Goal: Find specific page/section: Find specific page/section

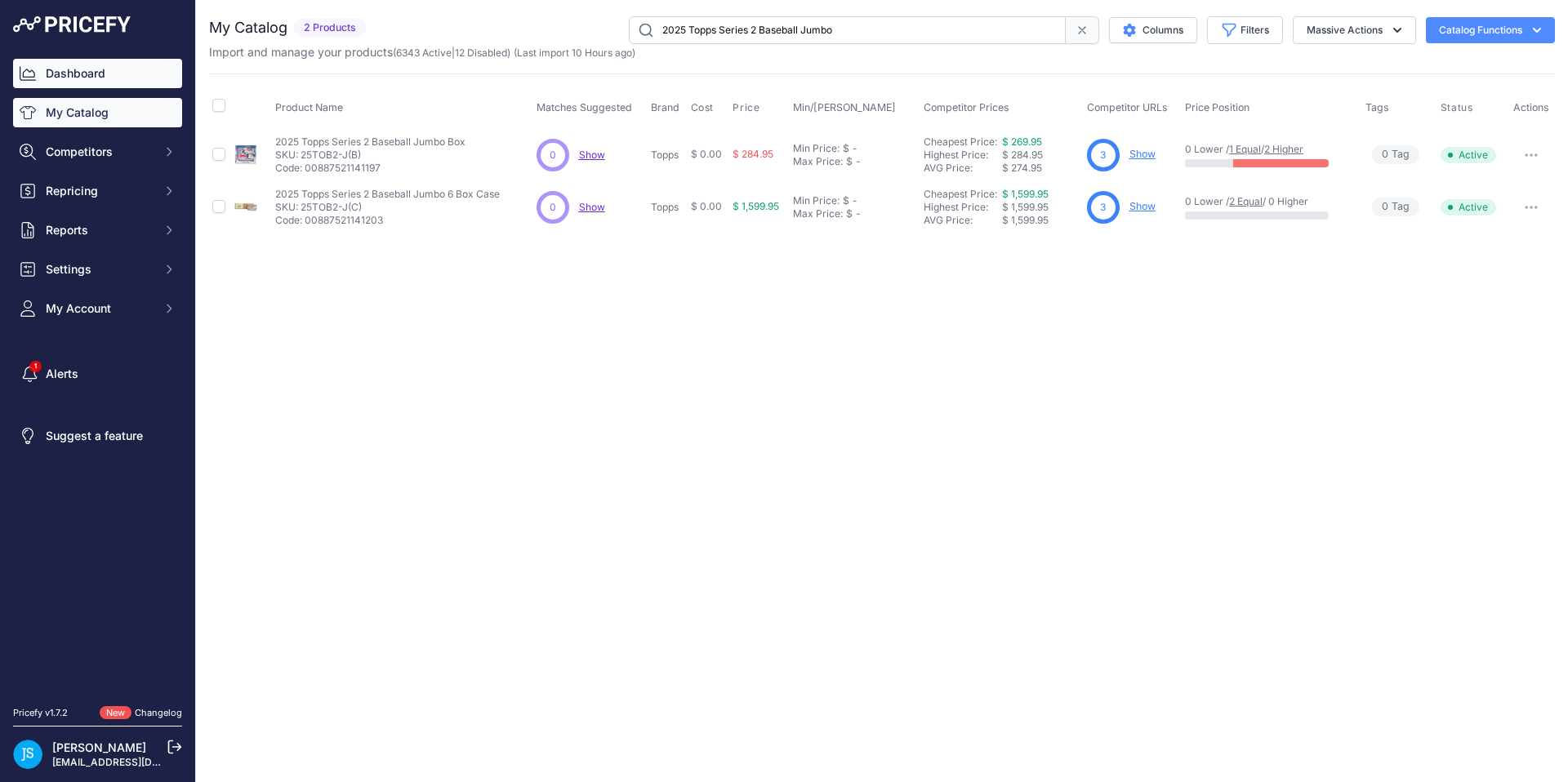
click at [100, 78] on link "Dashboard" at bounding box center [97, 74] width 169 height 29
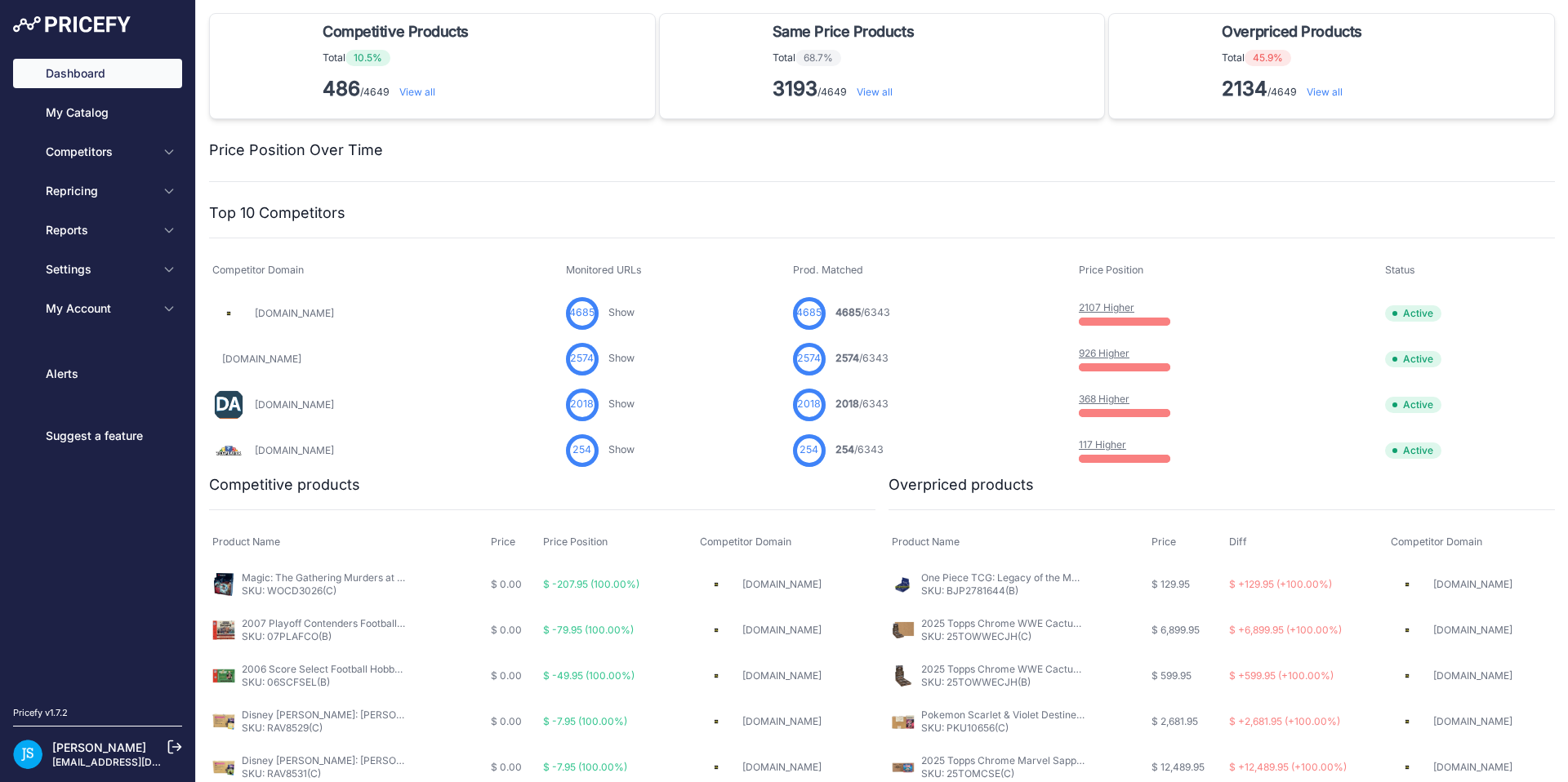
click at [99, 114] on link "My Catalog" at bounding box center [97, 113] width 169 height 29
click at [76, 120] on link "My Catalog" at bounding box center [97, 113] width 169 height 29
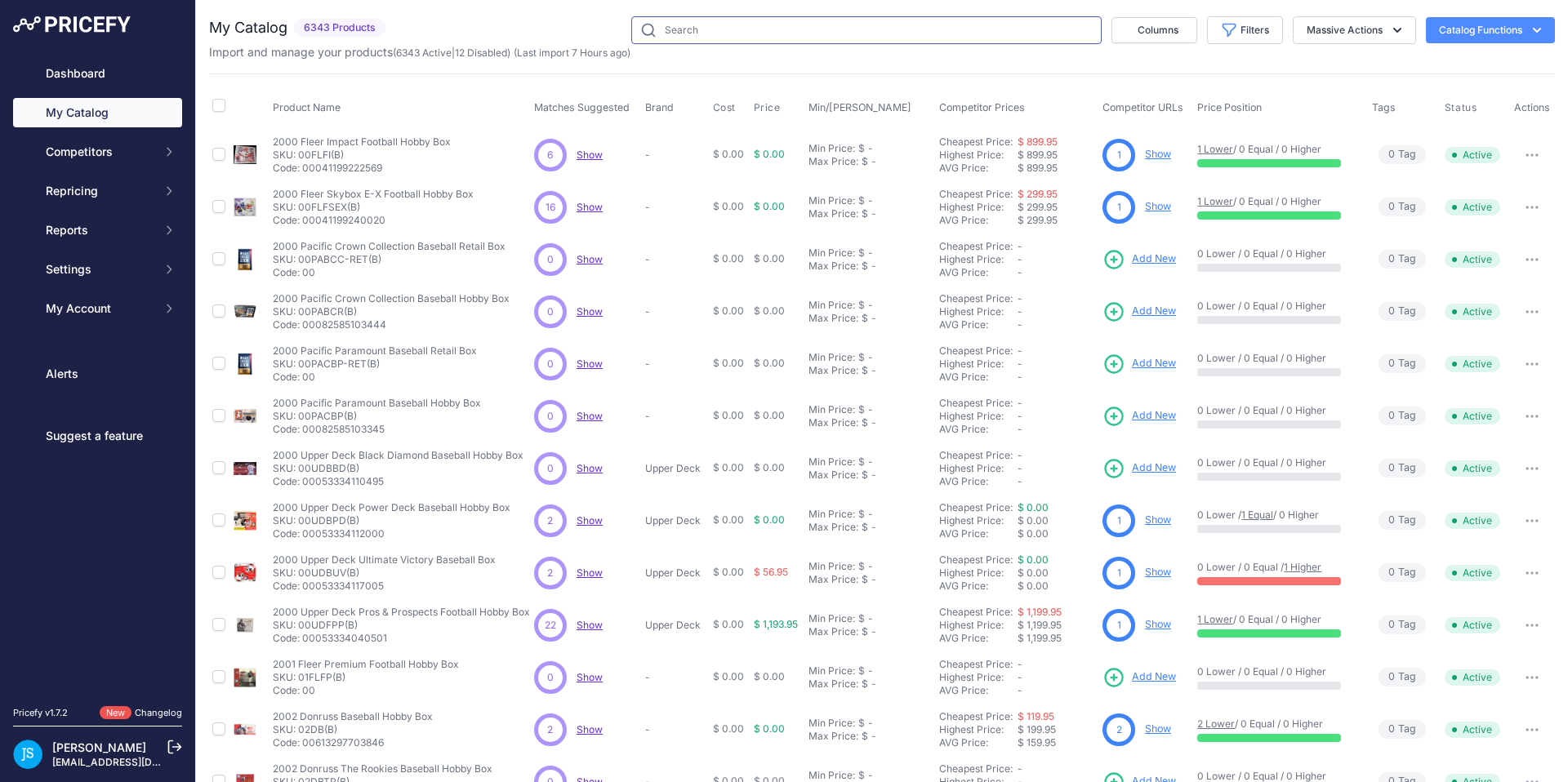
click at [673, 31] on input "text" at bounding box center [866, 30] width 470 height 28
paste input "2024 panini prizm football hobby box"
type input "2024 panini prizm football hobby box"
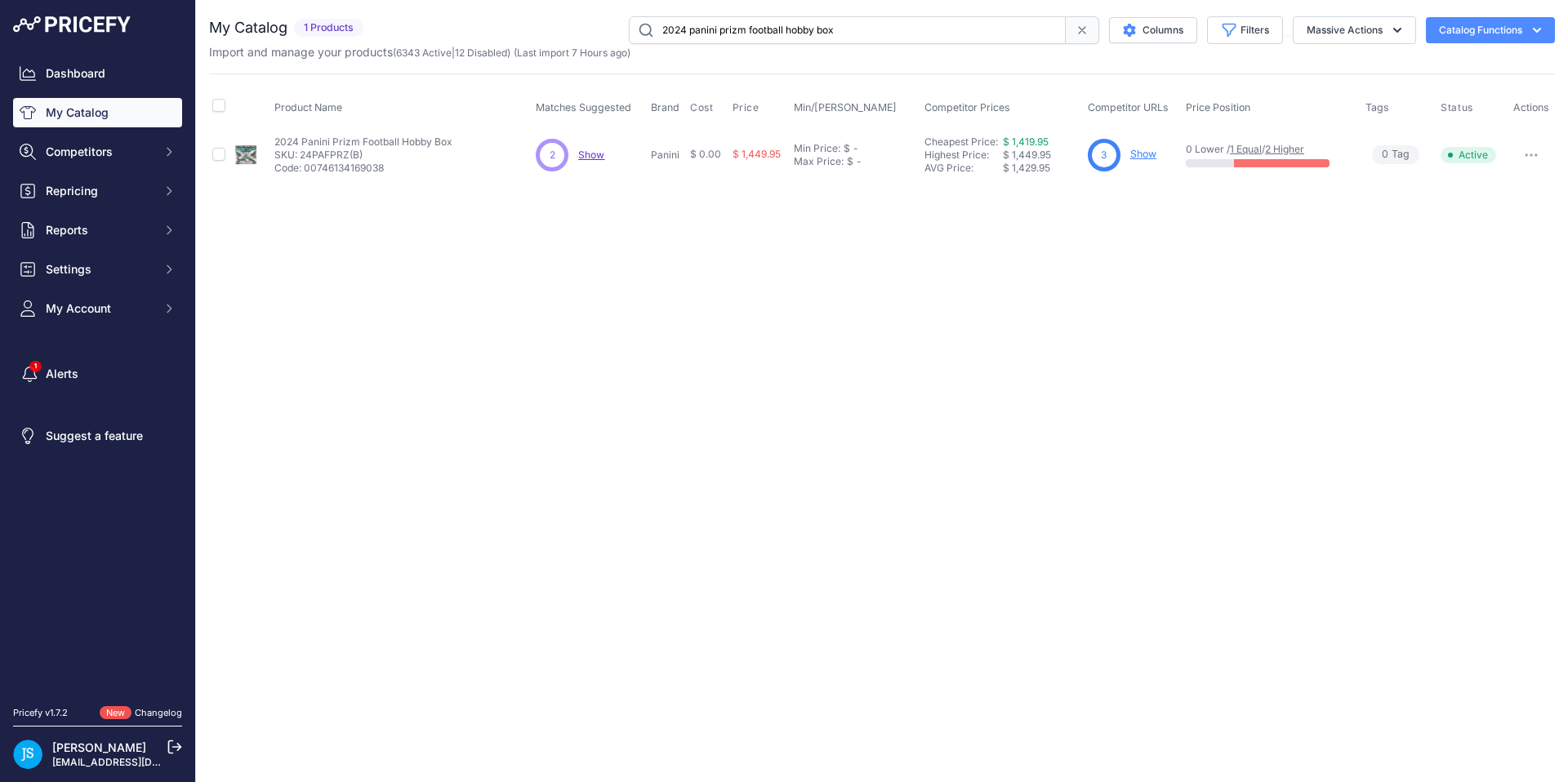
click at [1142, 156] on link "Show" at bounding box center [1144, 154] width 26 height 12
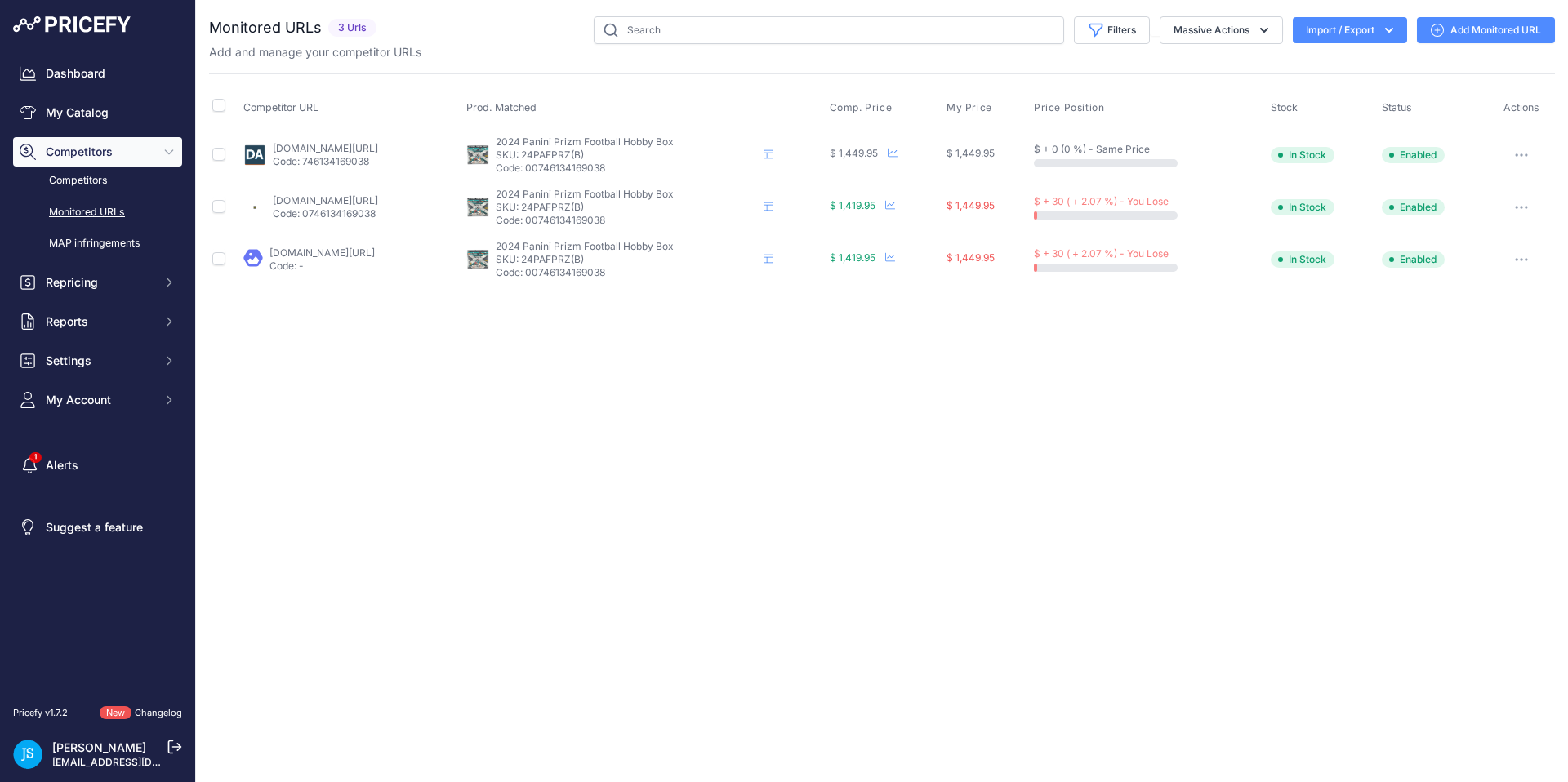
click at [649, 579] on div "Close You are not connected to the internet." at bounding box center [882, 391] width 1372 height 782
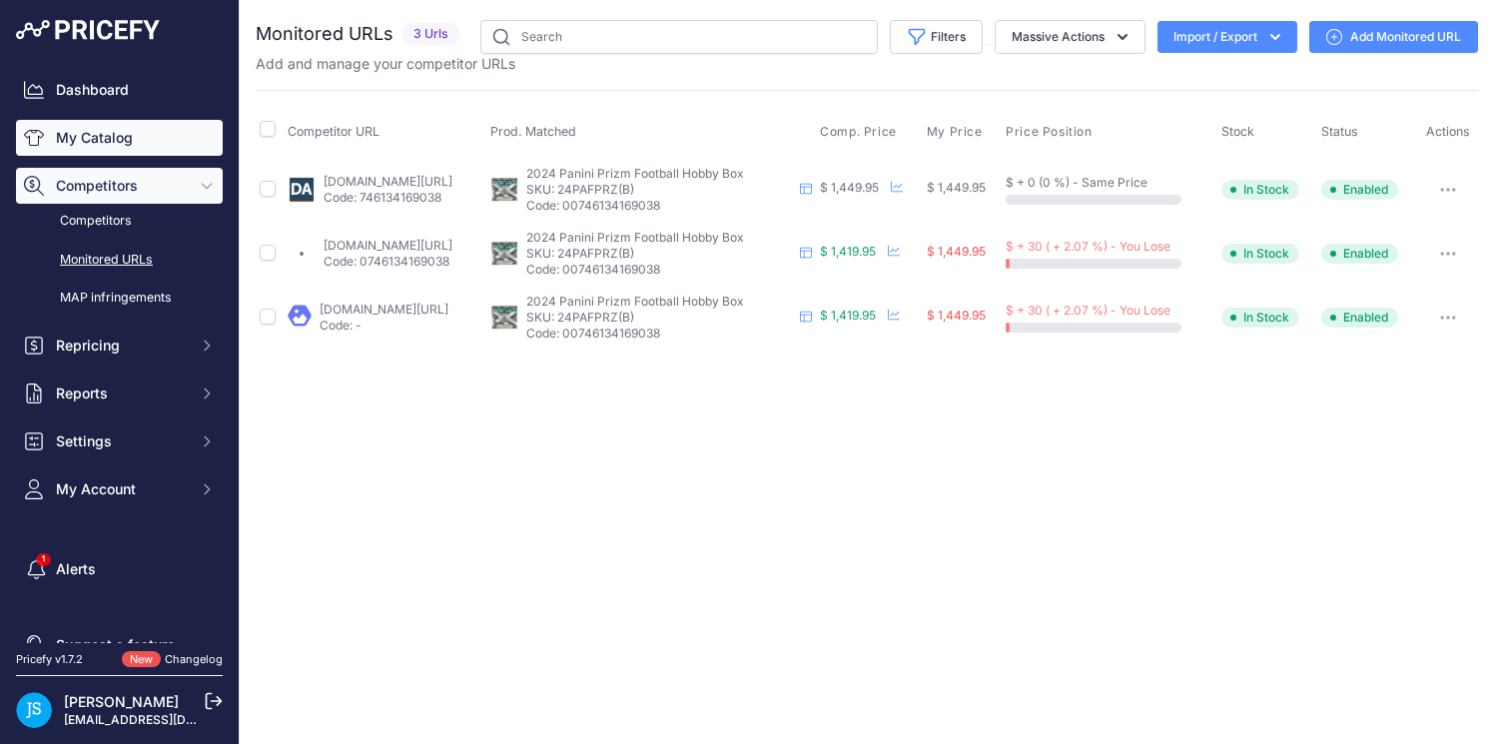
click at [101, 134] on link "My Catalog" at bounding box center [119, 138] width 207 height 36
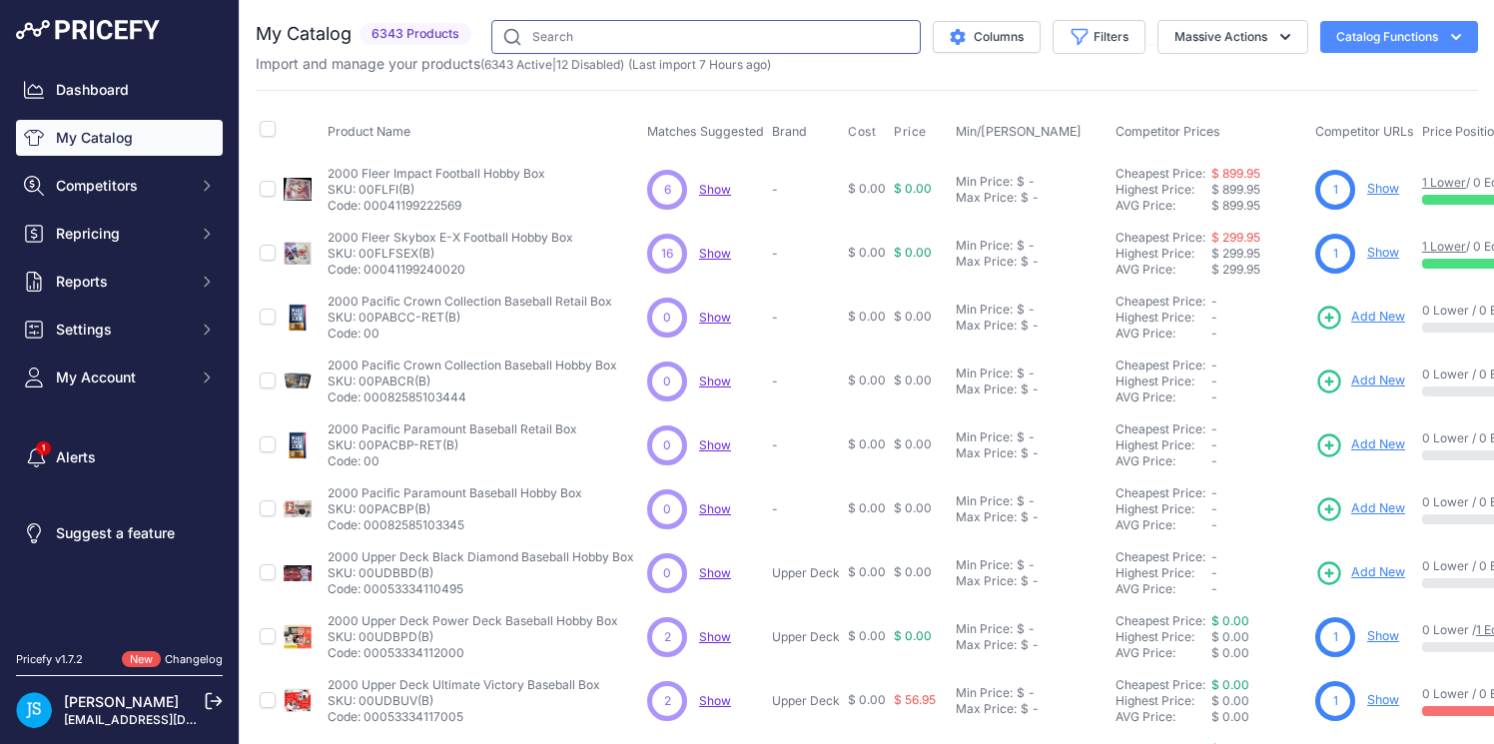
click at [553, 37] on input "text" at bounding box center [706, 37] width 430 height 34
paste input "2023/24 Panini Donruss Optic Basketball Fast Break Box"
type input "2023/24 Panini Donruss Optic Basketball Fast Break Box"
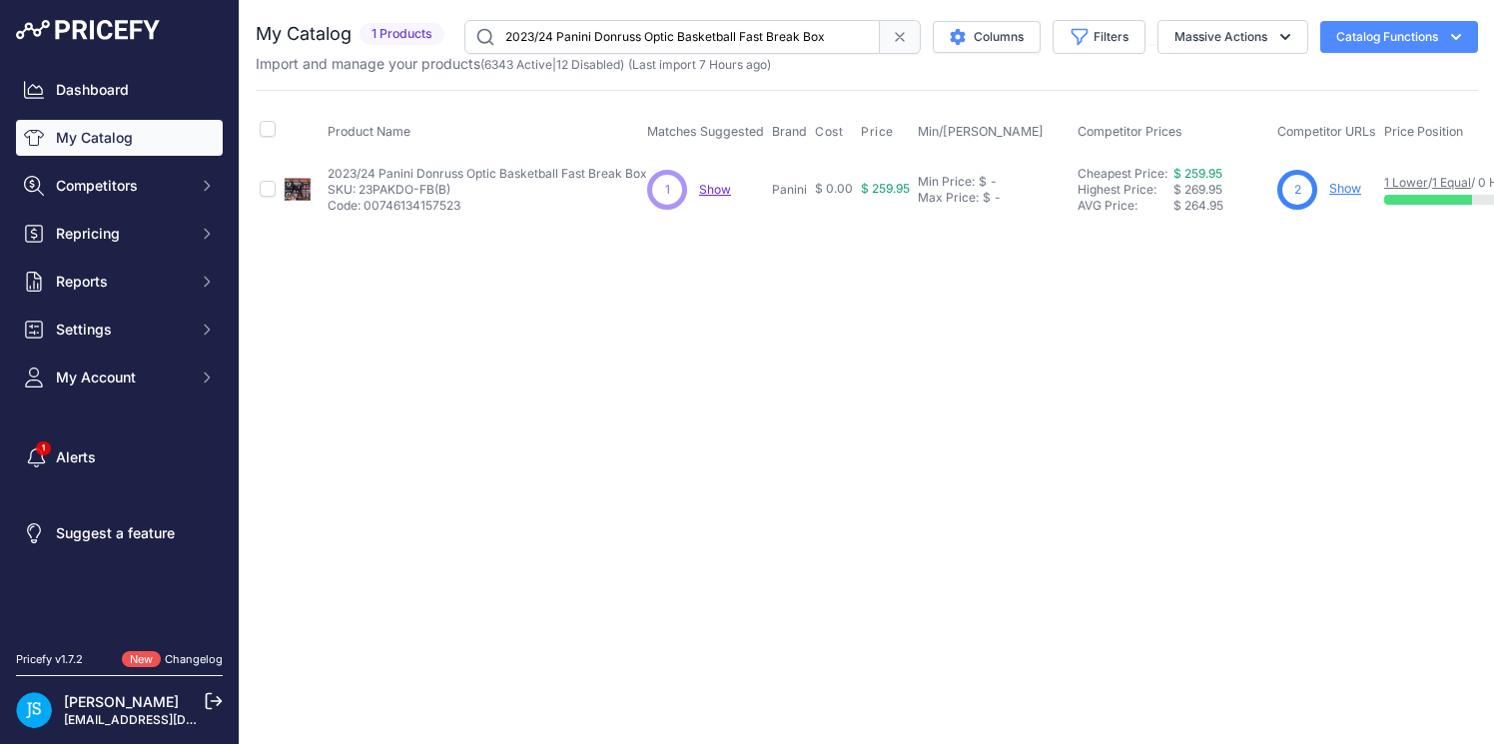
click at [1348, 178] on div "2 Show" at bounding box center [1327, 190] width 99 height 40
click at [1347, 194] on link "Show" at bounding box center [1346, 188] width 32 height 15
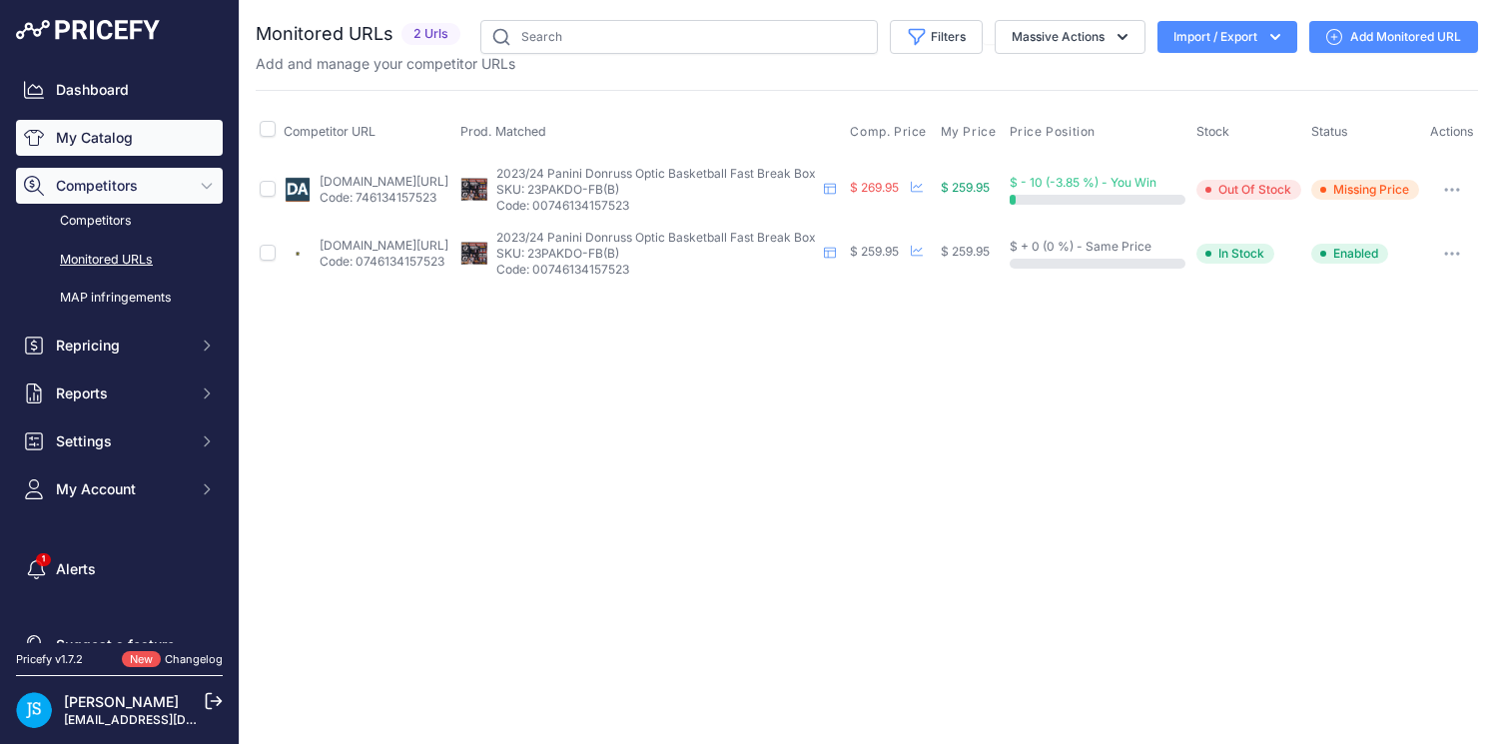
click at [134, 126] on link "My Catalog" at bounding box center [119, 138] width 207 height 36
click at [84, 141] on link "My Catalog" at bounding box center [119, 138] width 207 height 36
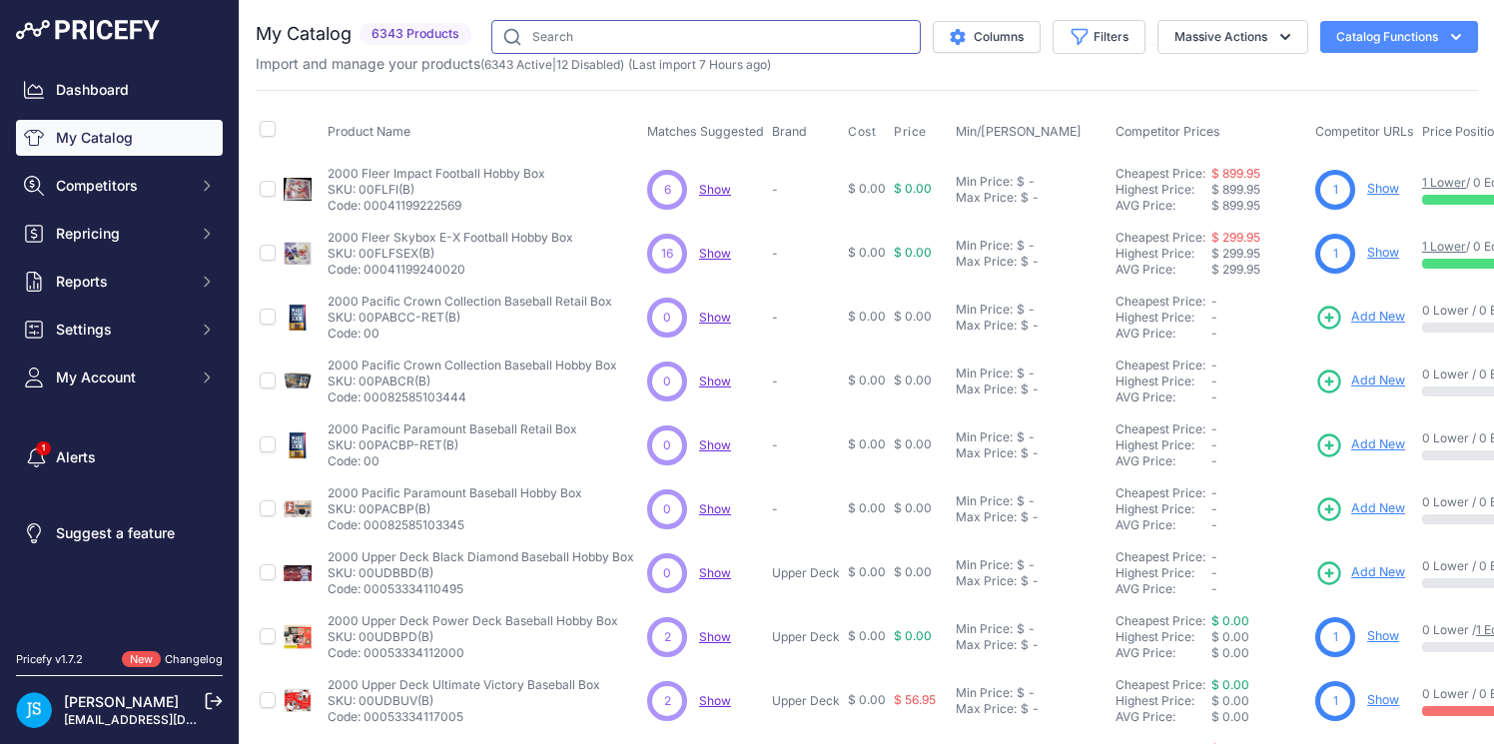
click at [580, 34] on input "text" at bounding box center [706, 37] width 430 height 34
paste input "2024 Topps Chrome Baseball Hobby Box"
type input "2024 Topps Chrome Baseball Hobby Box"
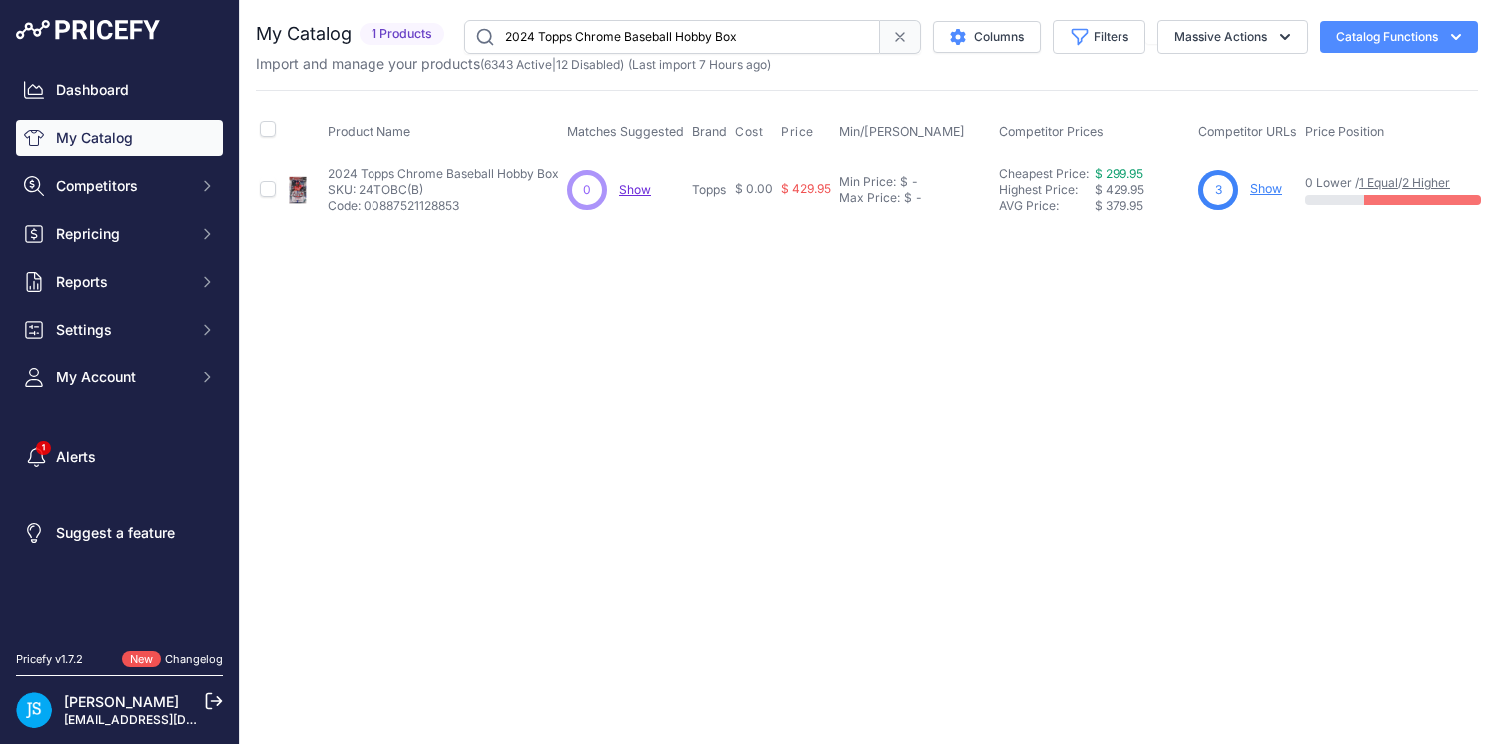
click at [1263, 186] on link "Show" at bounding box center [1267, 188] width 32 height 15
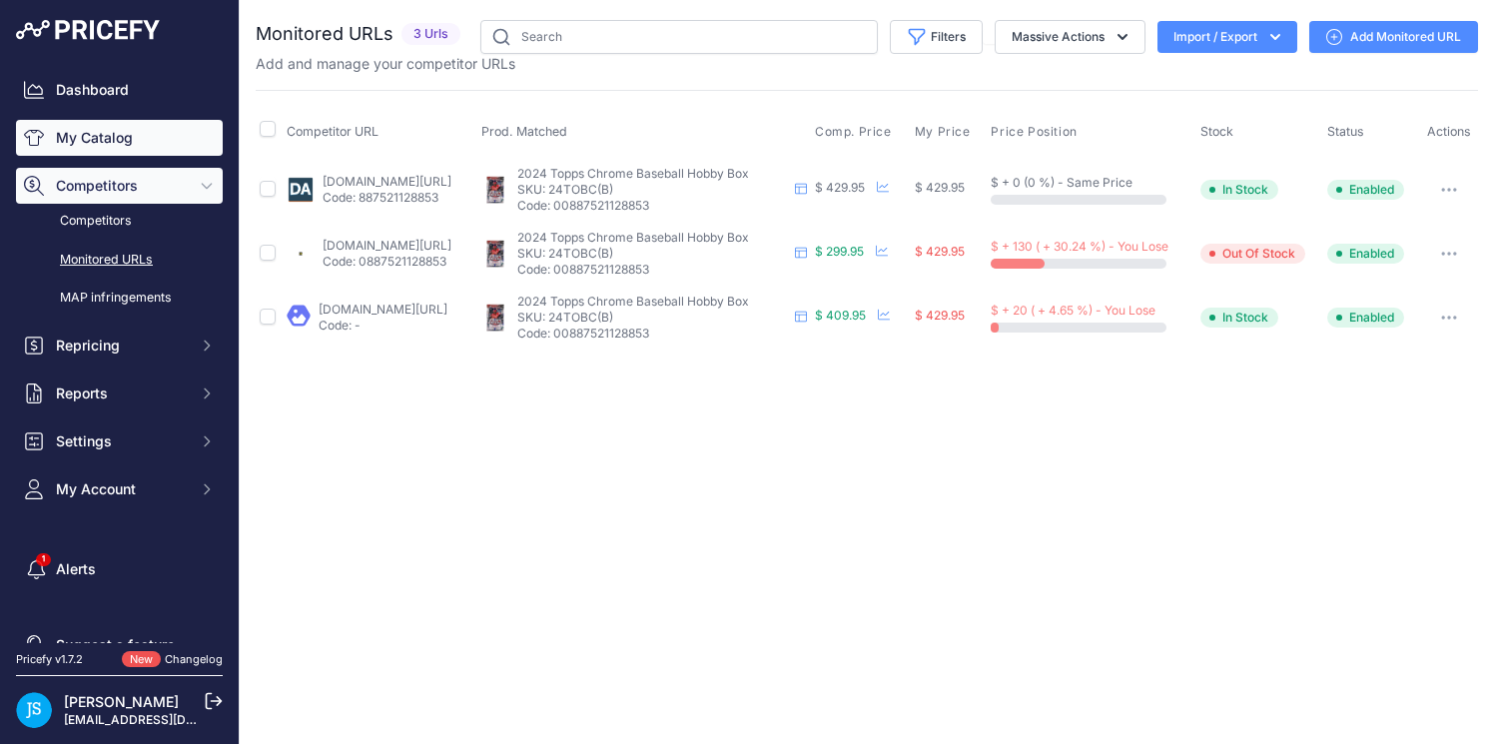
click at [108, 136] on link "My Catalog" at bounding box center [119, 138] width 207 height 36
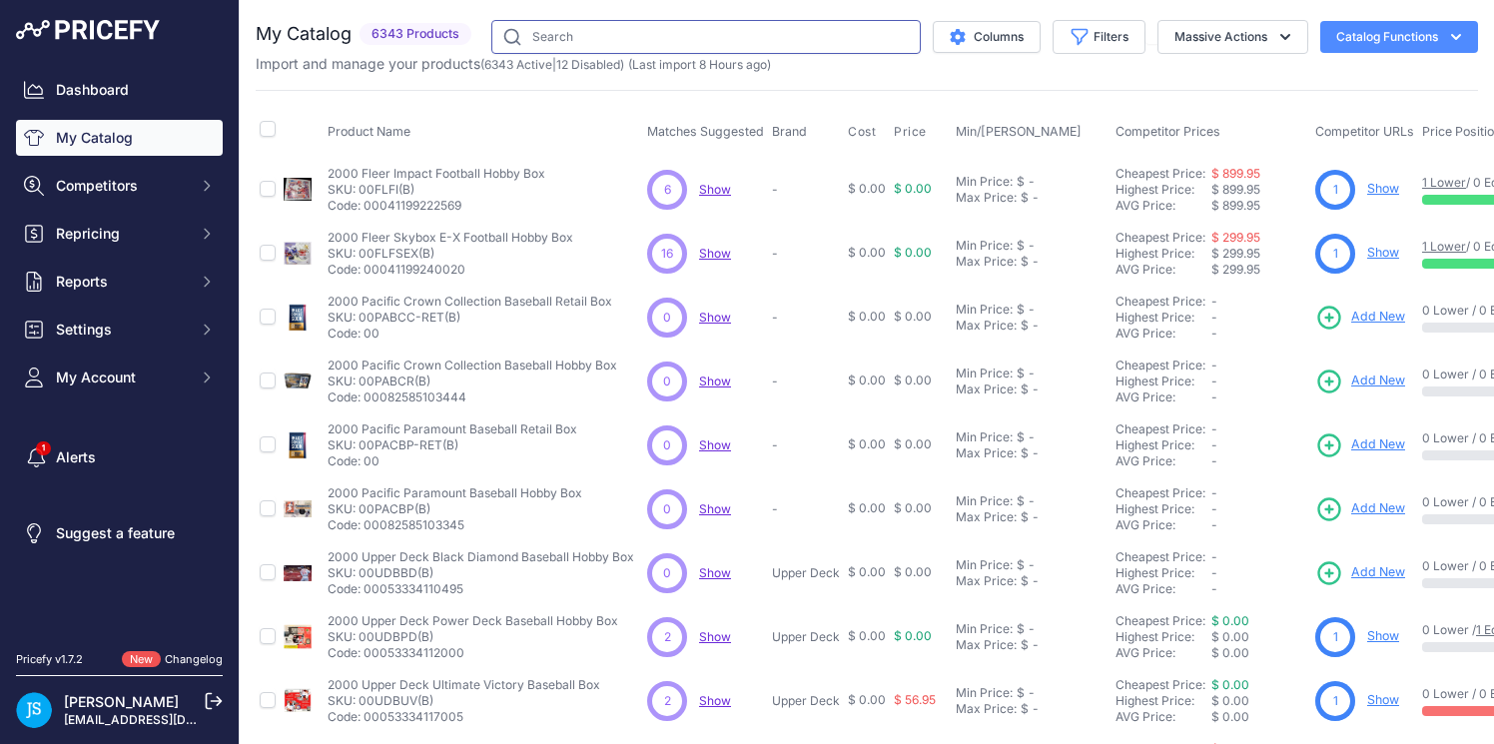
click at [694, 37] on input "text" at bounding box center [706, 37] width 430 height 34
paste input "2023 Panini Select Football H2 Box"
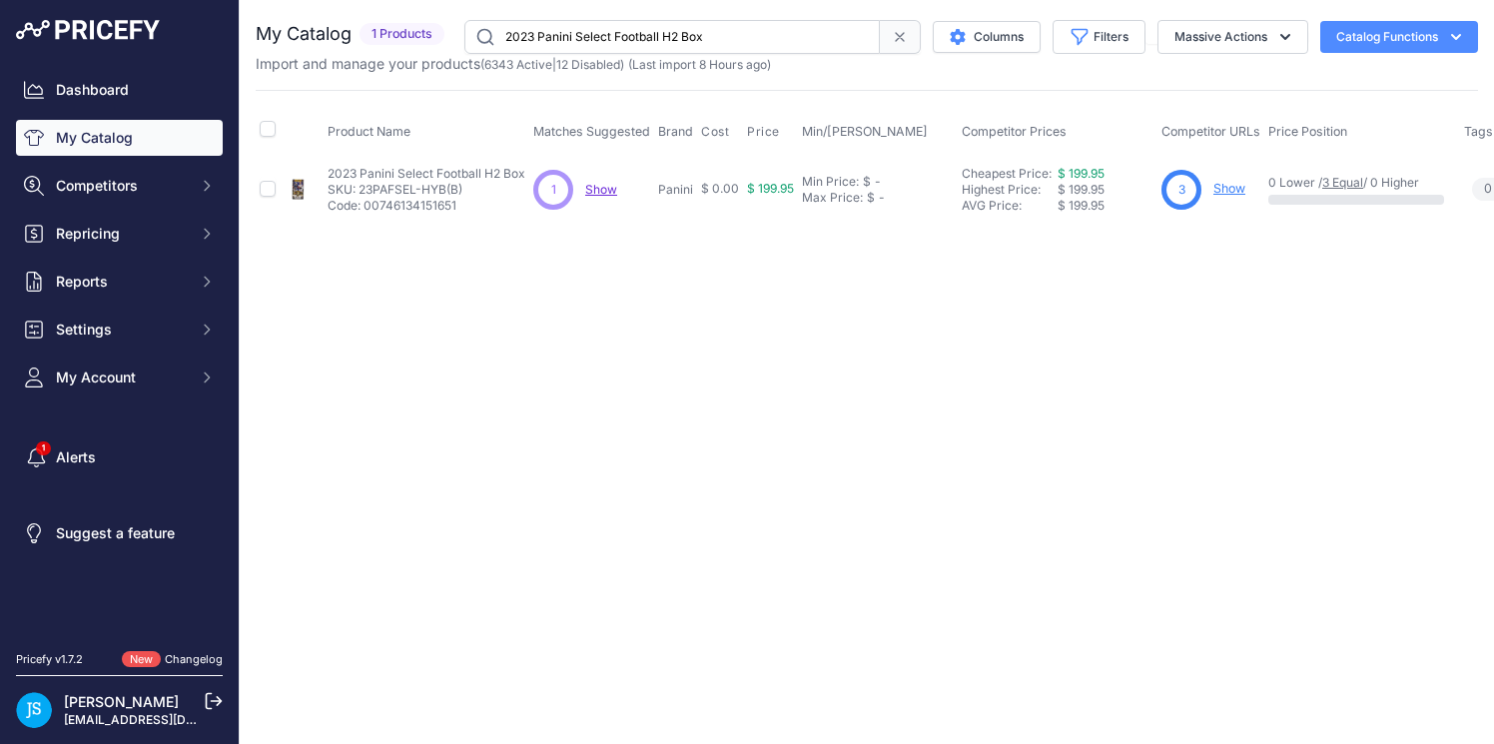
click at [567, 34] on input "2023 Panini Select Football H2 Box" at bounding box center [673, 37] width 416 height 34
paste input "13/14 panini prizm basketball"
type input "2013/14 panini prizm basketball"
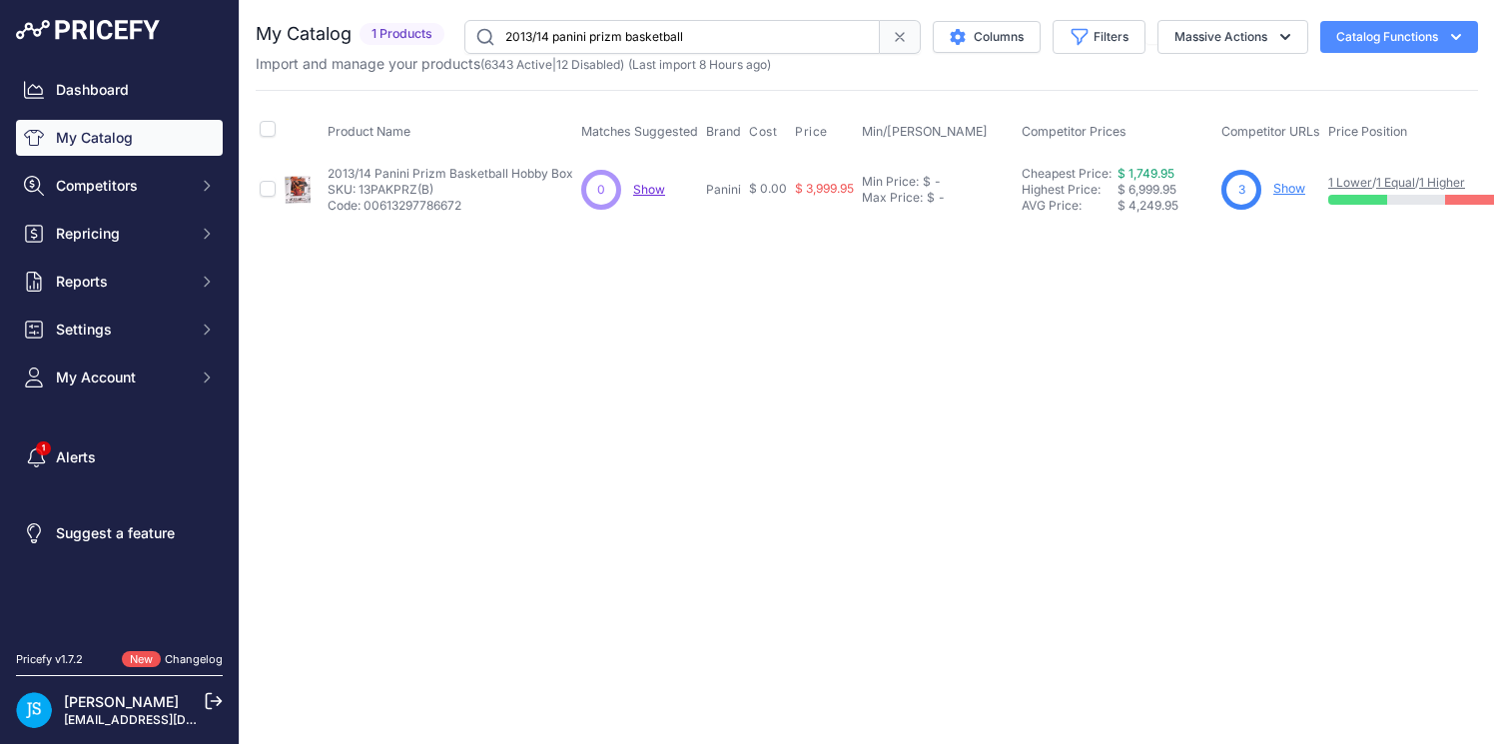
click at [1285, 187] on link "Show" at bounding box center [1290, 188] width 32 height 15
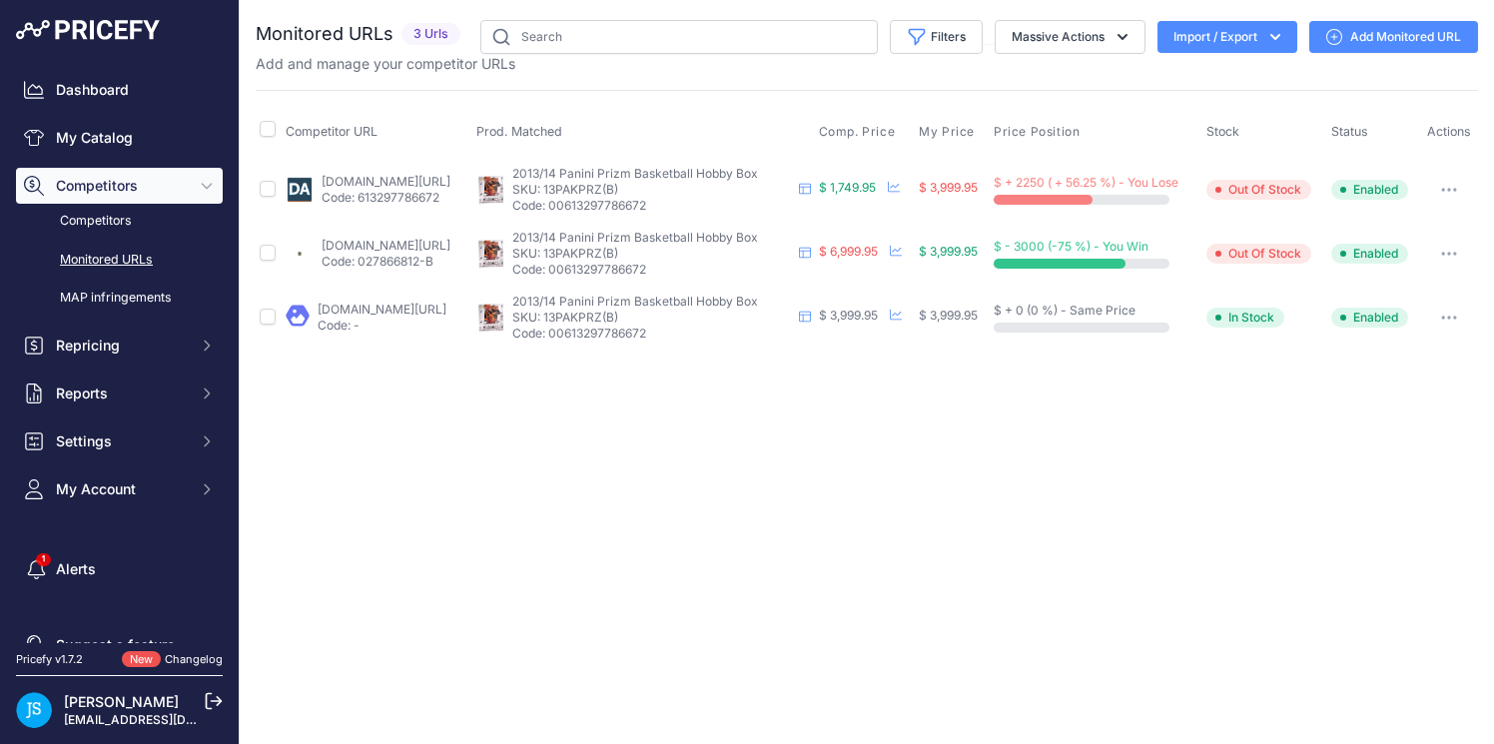
click at [401, 307] on link "blowoutcards.com/2013-14-panini-prizm-basketball-hobby-box.html?prirule_jdsnikf…" at bounding box center [382, 309] width 129 height 15
click at [546, 39] on input "text" at bounding box center [679, 37] width 398 height 34
click at [175, 111] on div "Dashboard My Catalog Competitors Competitors Monitored URLs MAP infringements R…" at bounding box center [119, 290] width 207 height 436
click at [106, 138] on link "My Catalog" at bounding box center [119, 138] width 207 height 36
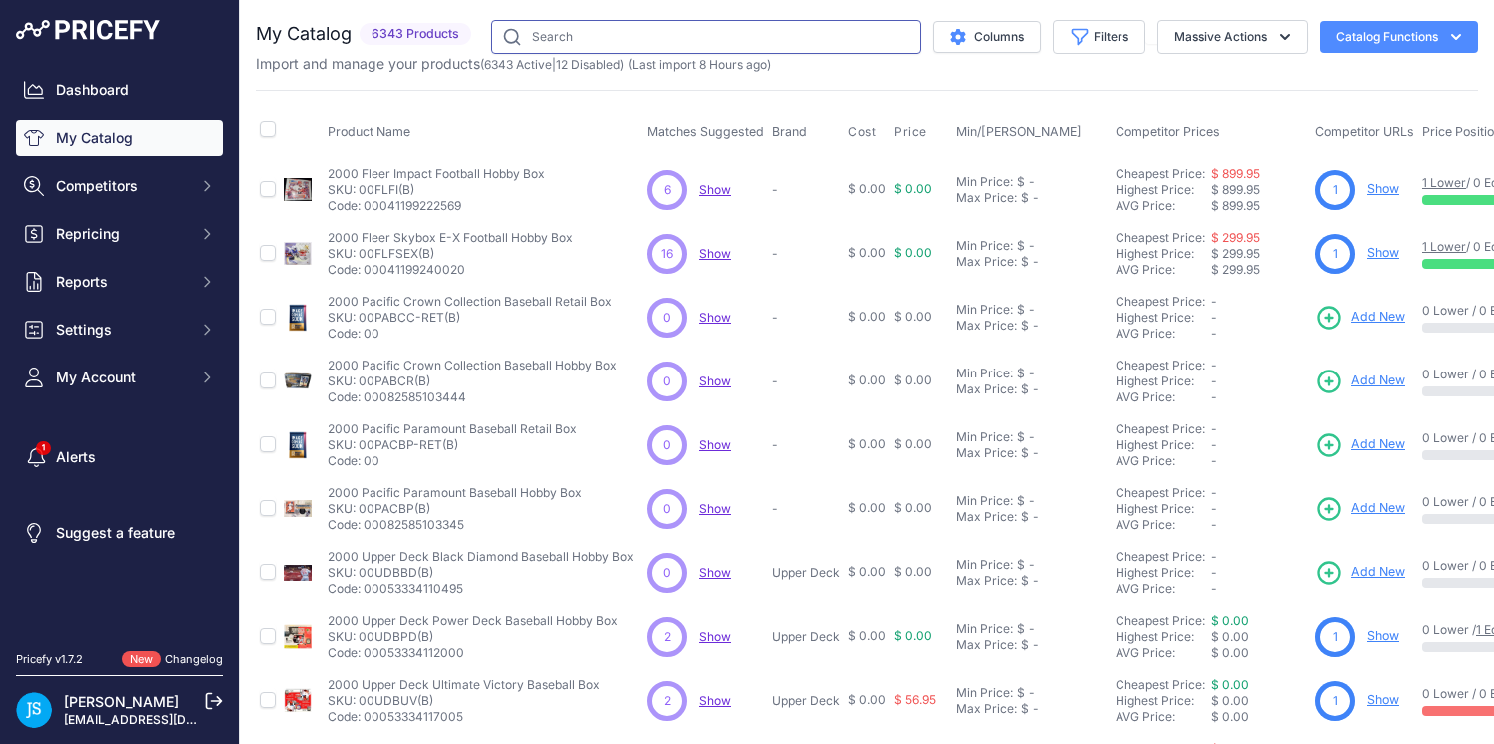
click at [617, 44] on input "text" at bounding box center [706, 37] width 430 height 34
paste input "2017/18 panini prizm basketball"
type input "2017/18 panini prizm basketball"
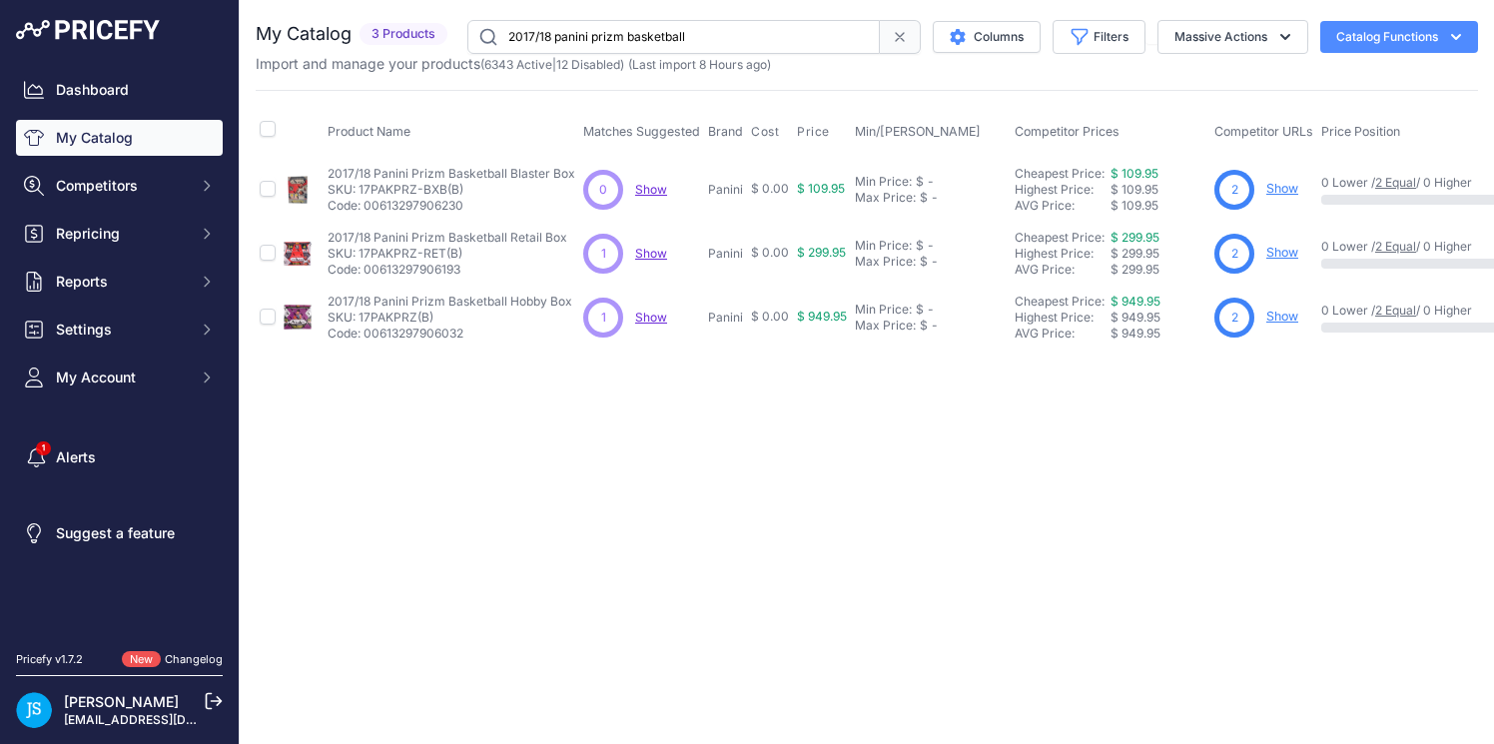
click at [1270, 317] on link "Show" at bounding box center [1283, 316] width 32 height 15
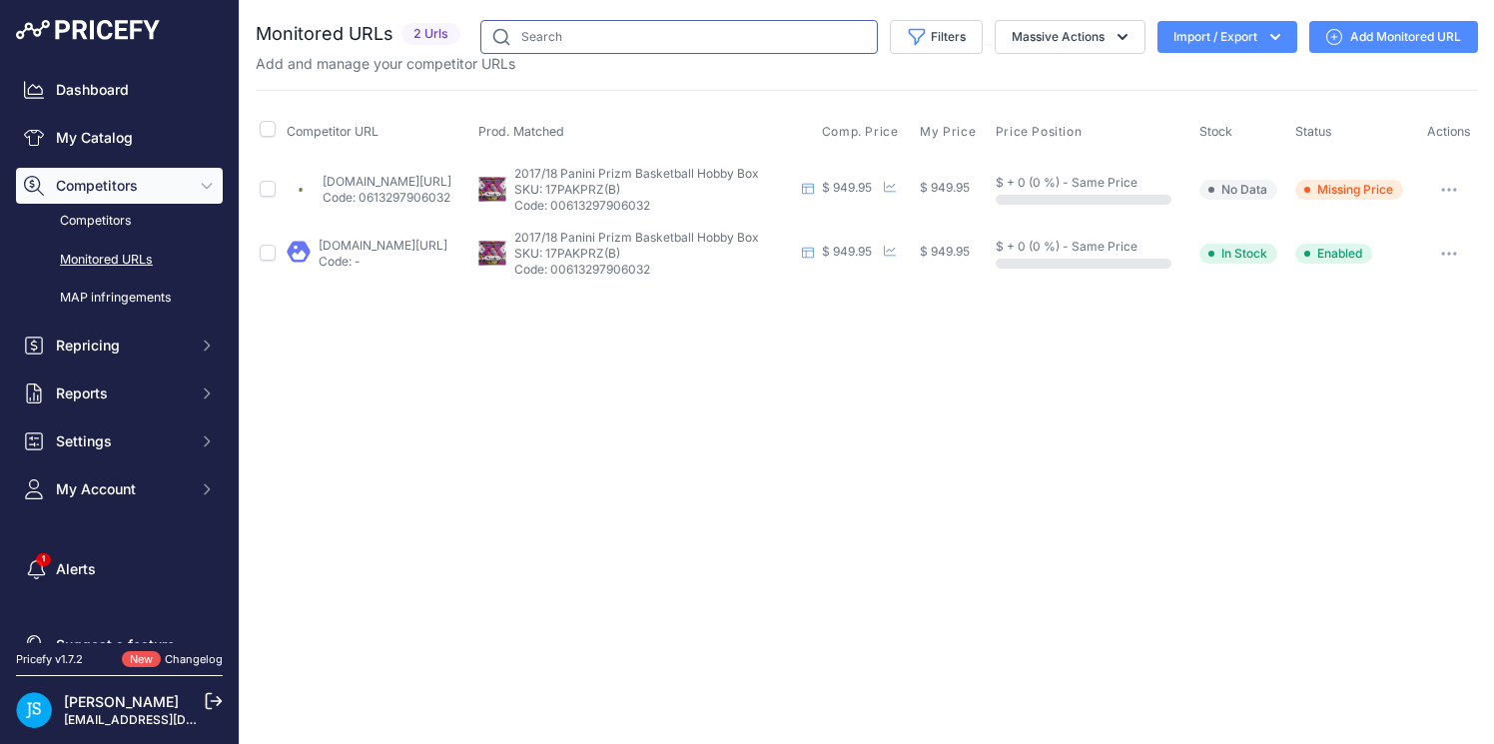
click at [542, 29] on input "text" at bounding box center [679, 37] width 398 height 34
paste input "2025 Topps Series 2 Baseball Hobby"
type input "2025 Topps Series 2 Baseball Hobby"
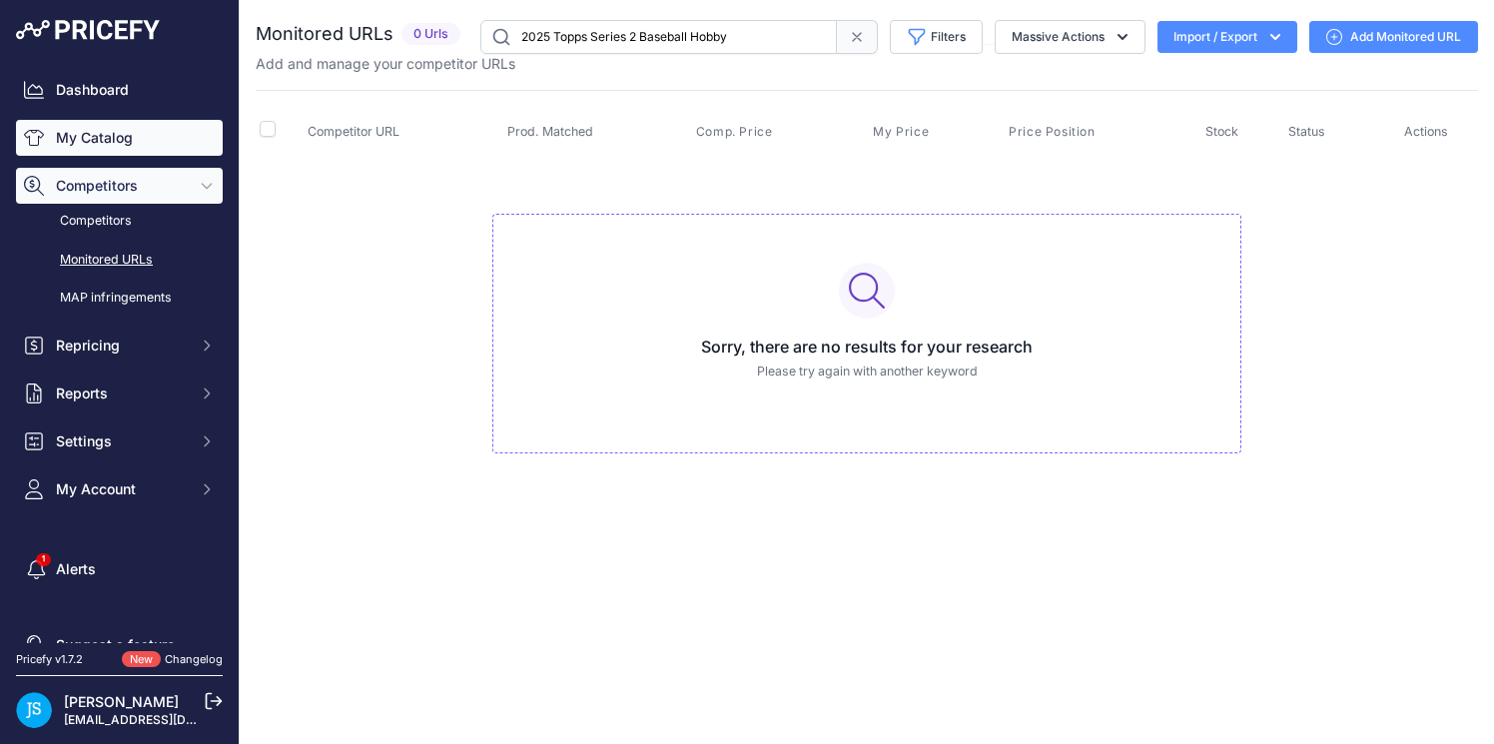
click at [129, 128] on link "My Catalog" at bounding box center [119, 138] width 207 height 36
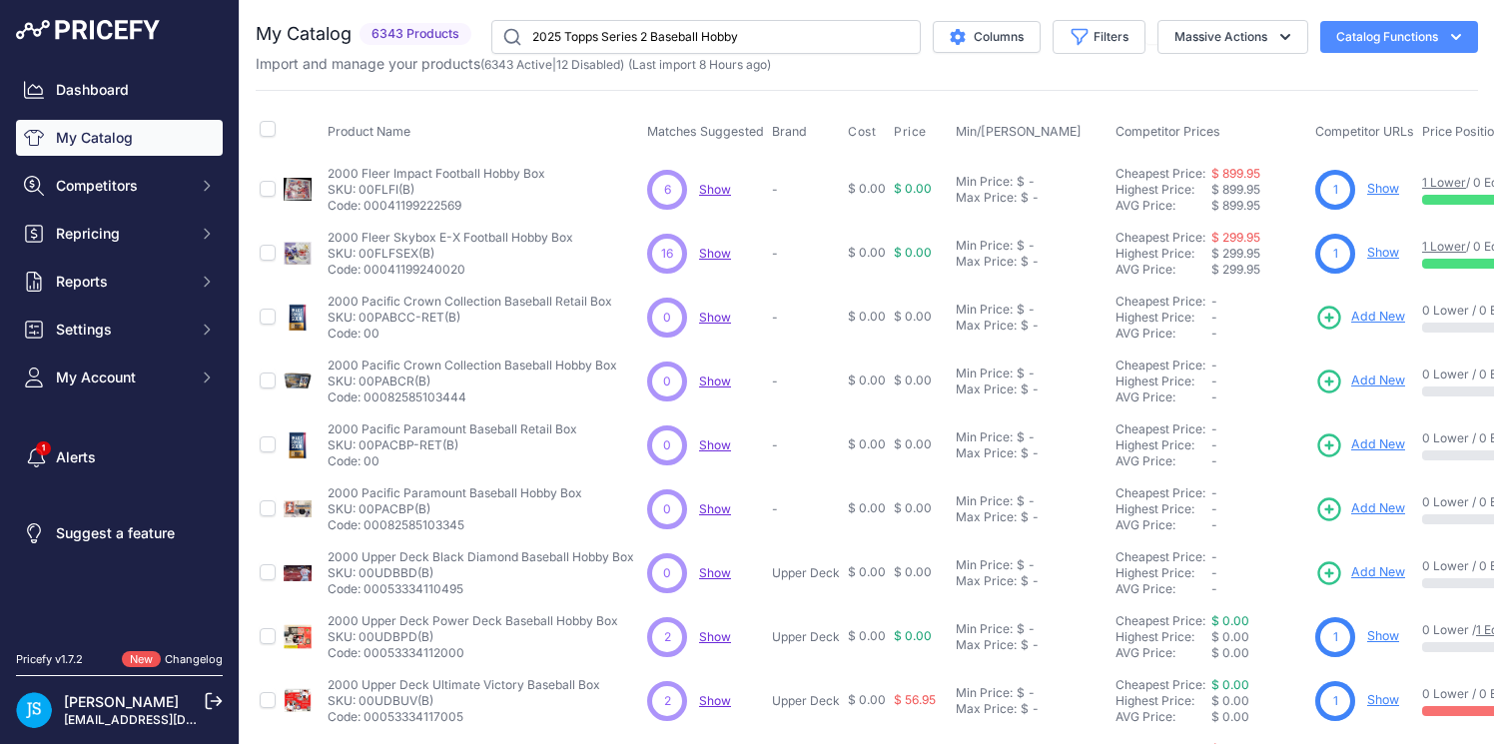
type input "2025 Topps Series 2 Baseball Hobby"
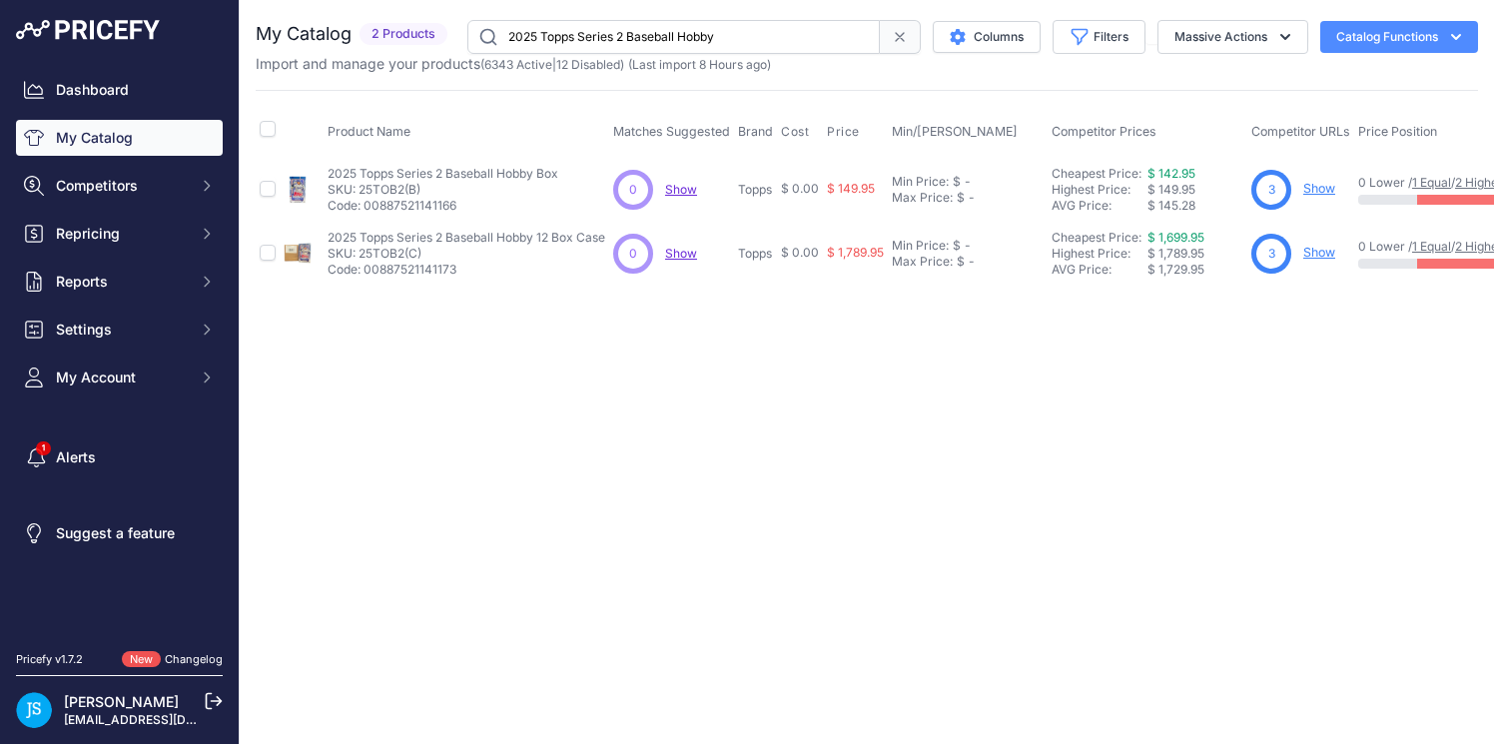
click at [1323, 255] on link "Show" at bounding box center [1320, 252] width 32 height 15
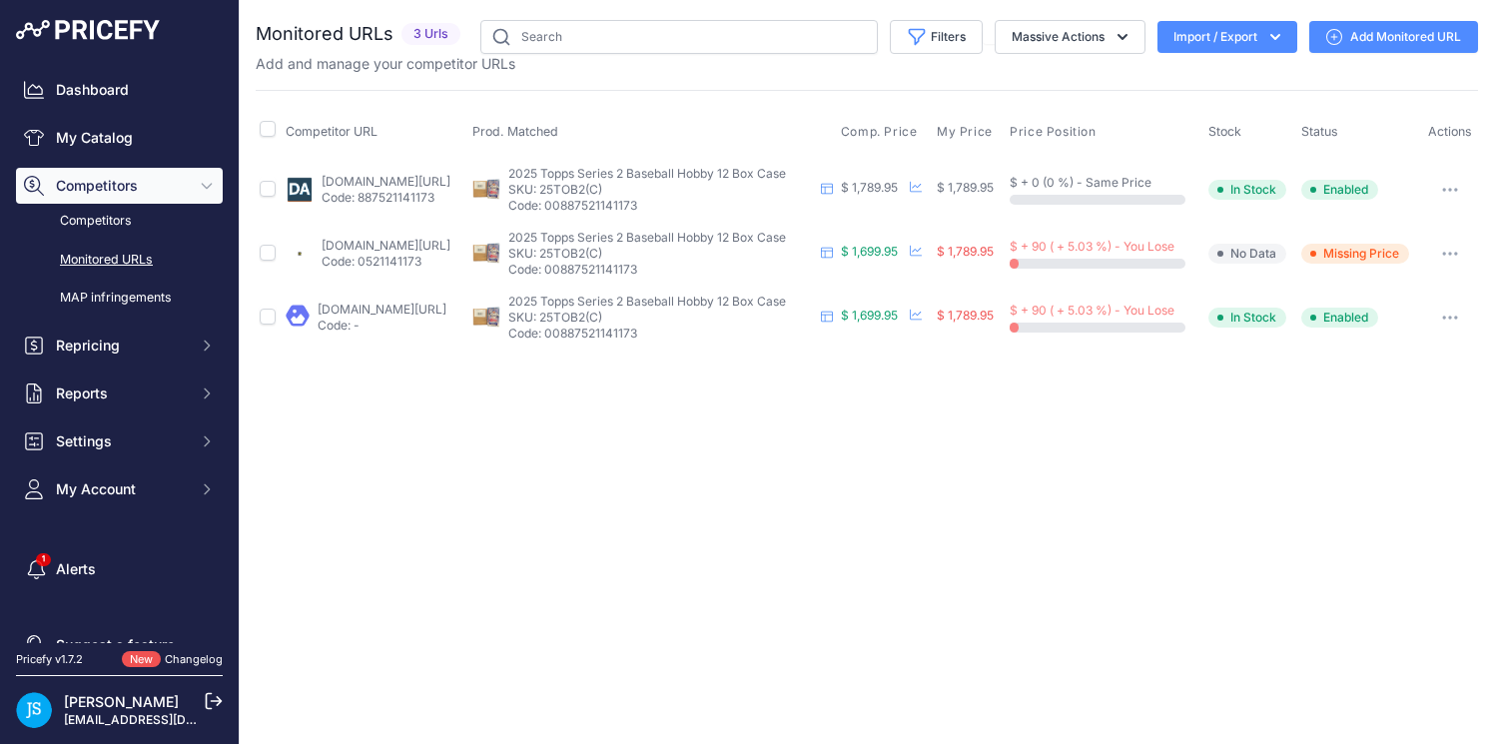
click at [339, 311] on link "blowoutcards.com/2025-topps-series-2-baseball-hobby-12-box-case.html?prirule_jd…" at bounding box center [382, 309] width 129 height 15
click at [899, 480] on div "Close You are not connected to the internet." at bounding box center [867, 372] width 1255 height 744
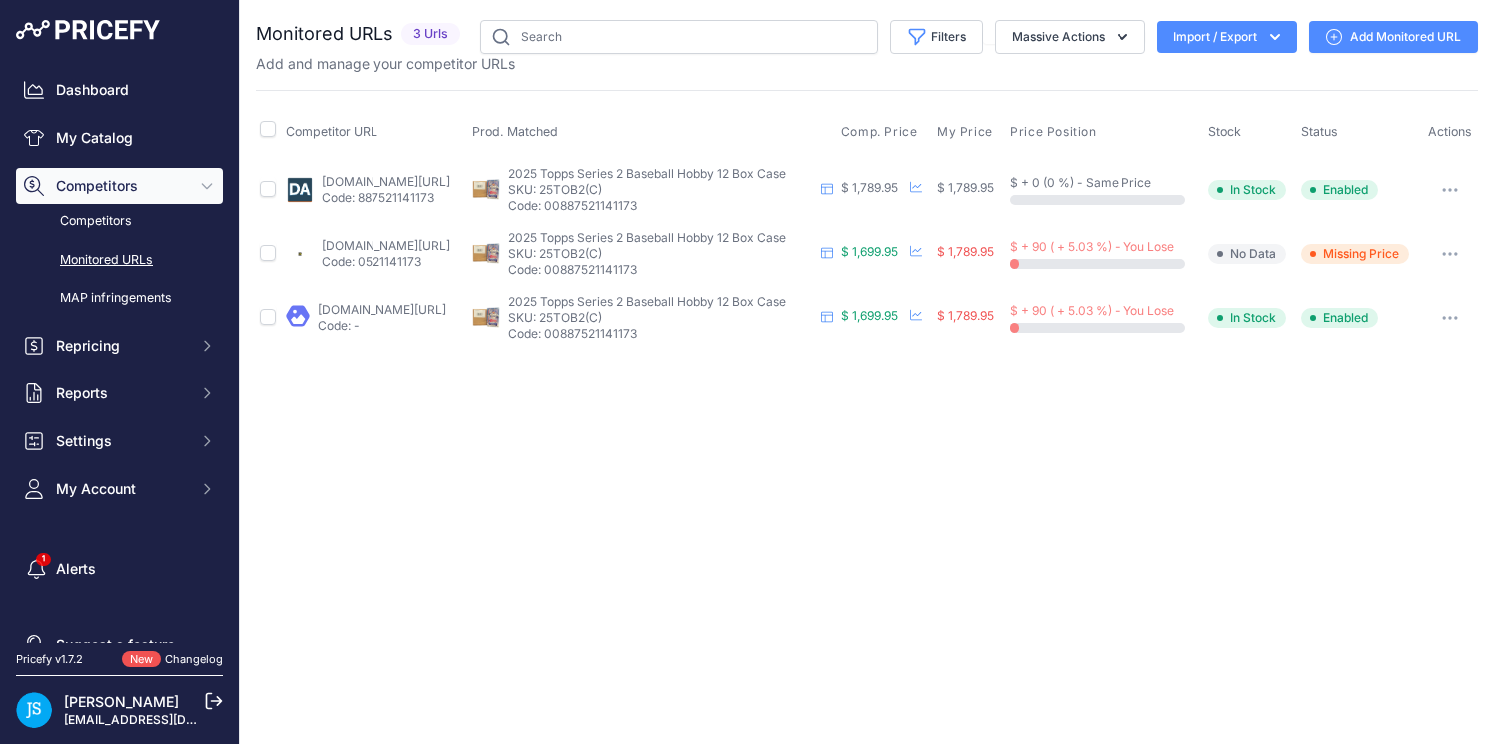
click at [899, 480] on div "Close You are not connected to the internet." at bounding box center [867, 372] width 1255 height 744
click at [695, 39] on input "text" at bounding box center [679, 37] width 398 height 34
paste input "2025 Topps Chrome Black Baseball Hobby"
type input "2025 Topps Chrome Black Baseball Hobby"
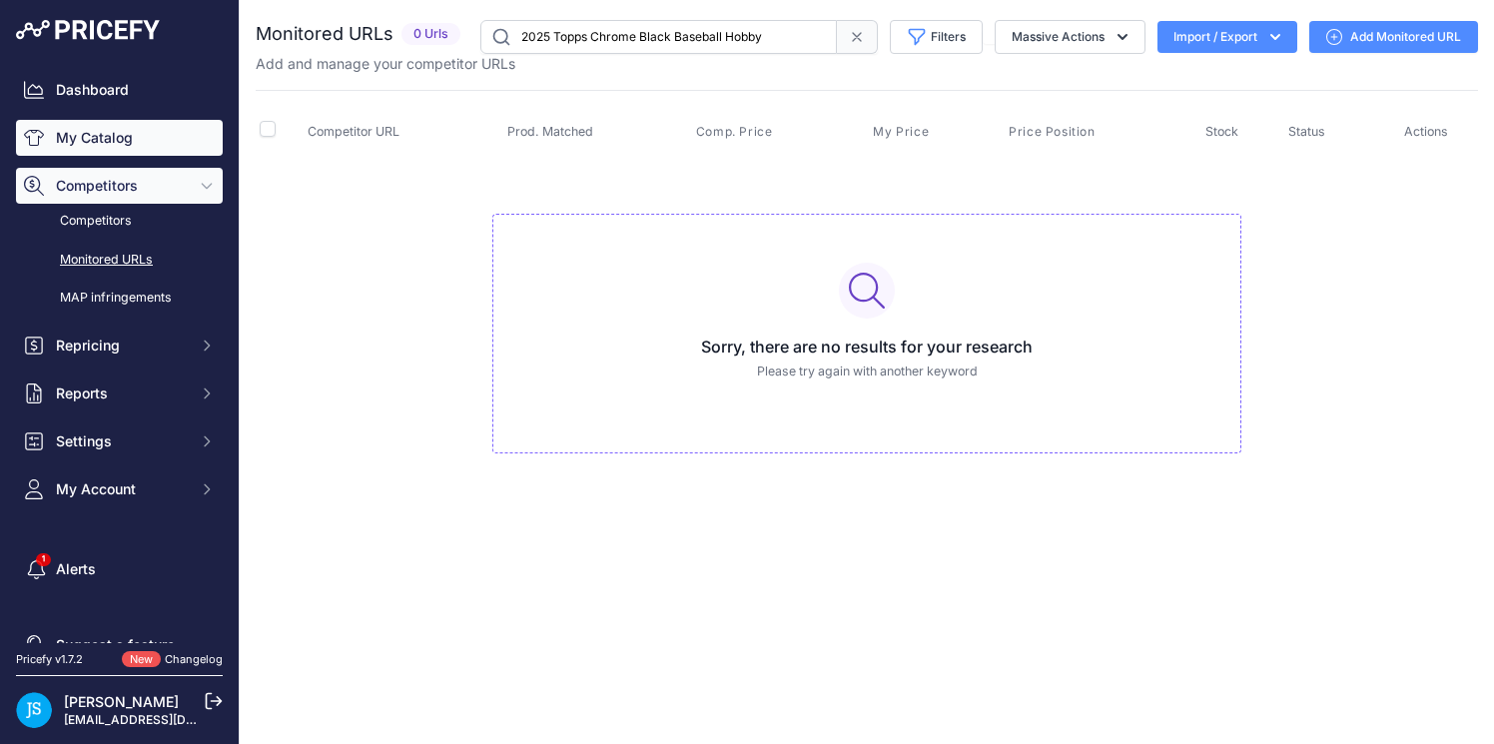
click at [119, 138] on link "My Catalog" at bounding box center [119, 138] width 207 height 36
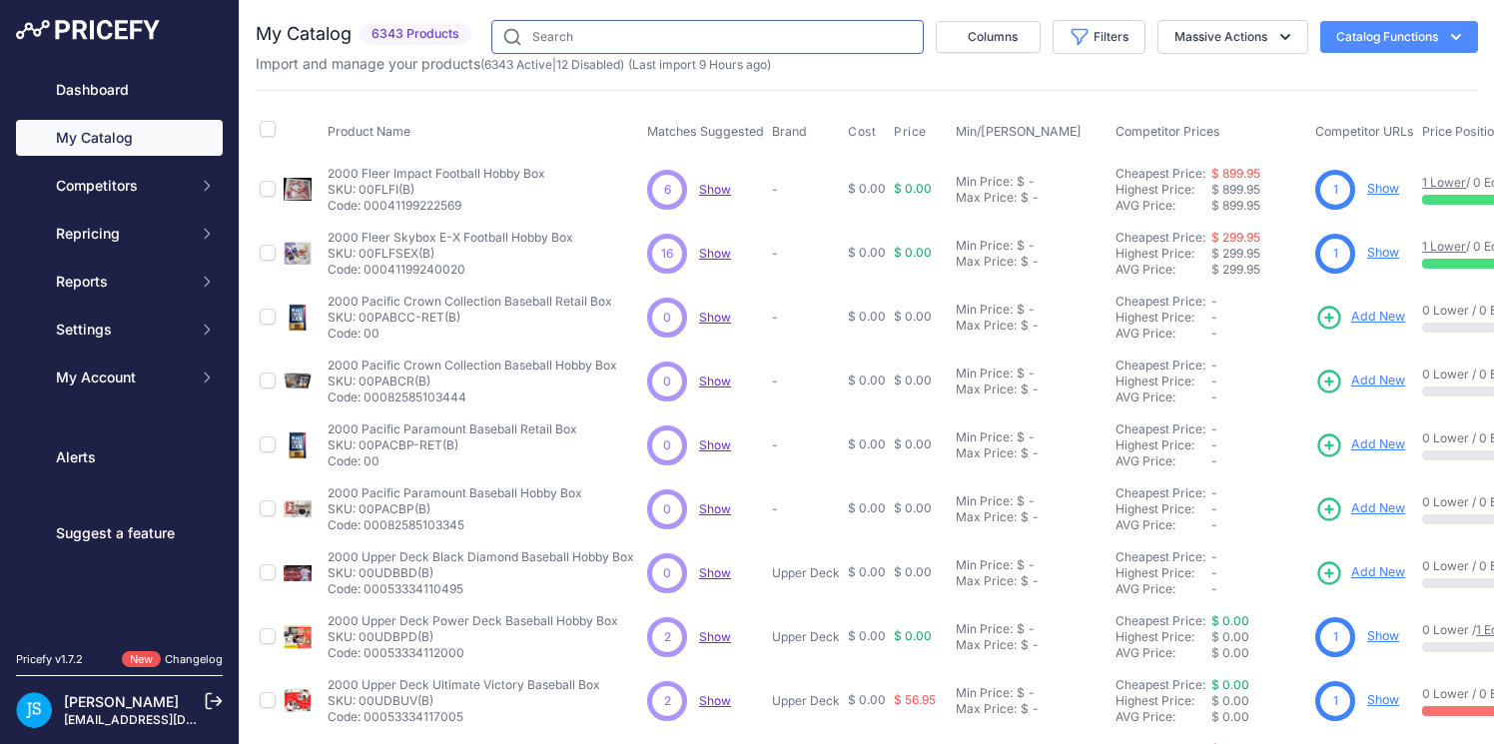
click at [709, 35] on input "text" at bounding box center [707, 37] width 433 height 34
paste input "2025 Topps Chrome Black Baseball Hobby"
type input "2025 Topps Chrome Black Baseball Hobby"
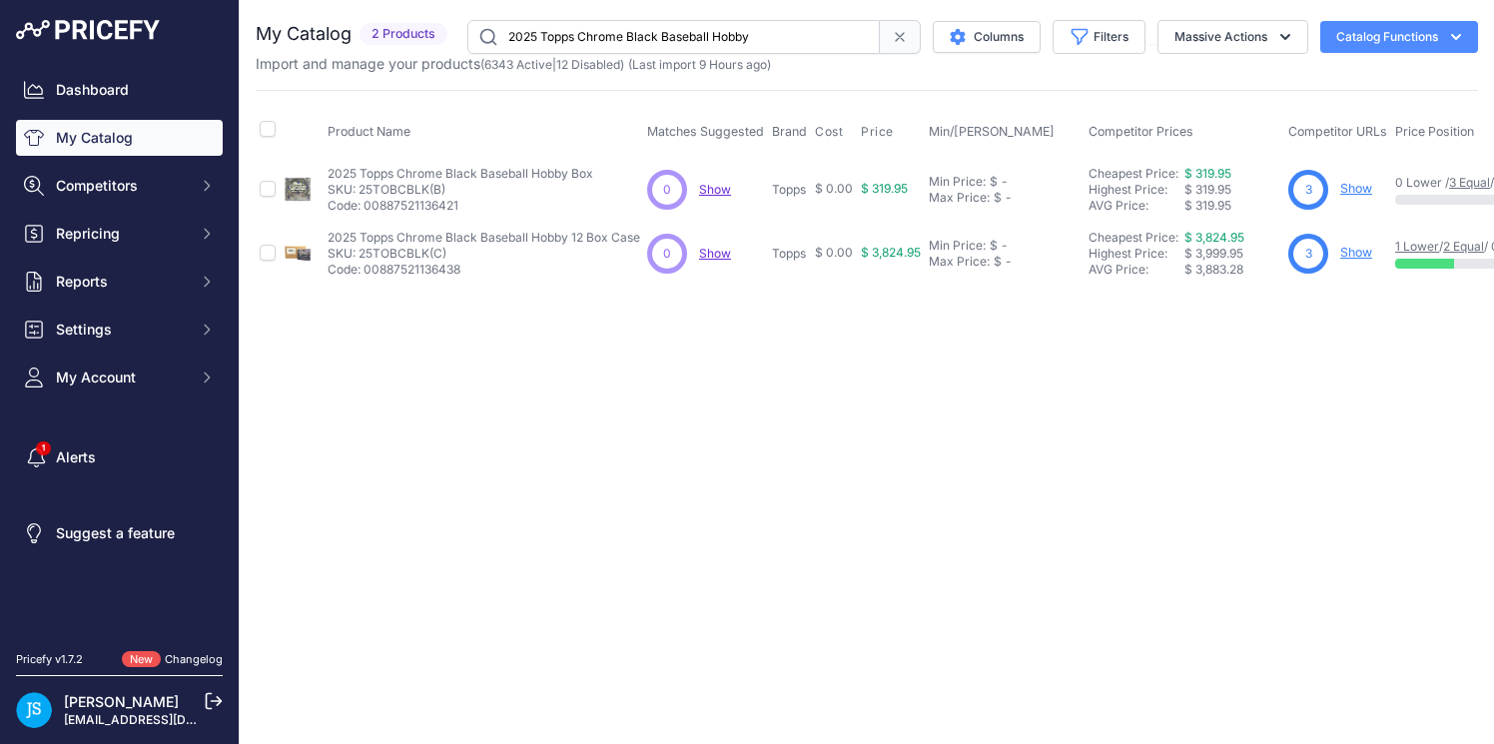
click at [1351, 184] on link "Show" at bounding box center [1357, 188] width 32 height 15
